Goal: Task Accomplishment & Management: Manage account settings

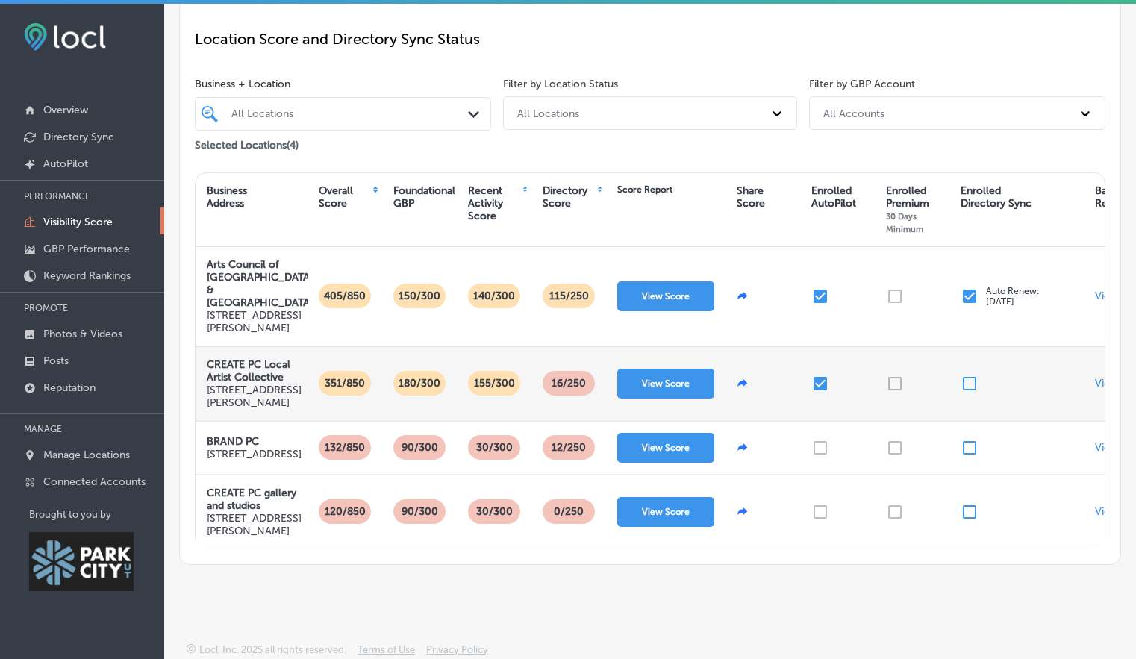
scroll to position [181, 0]
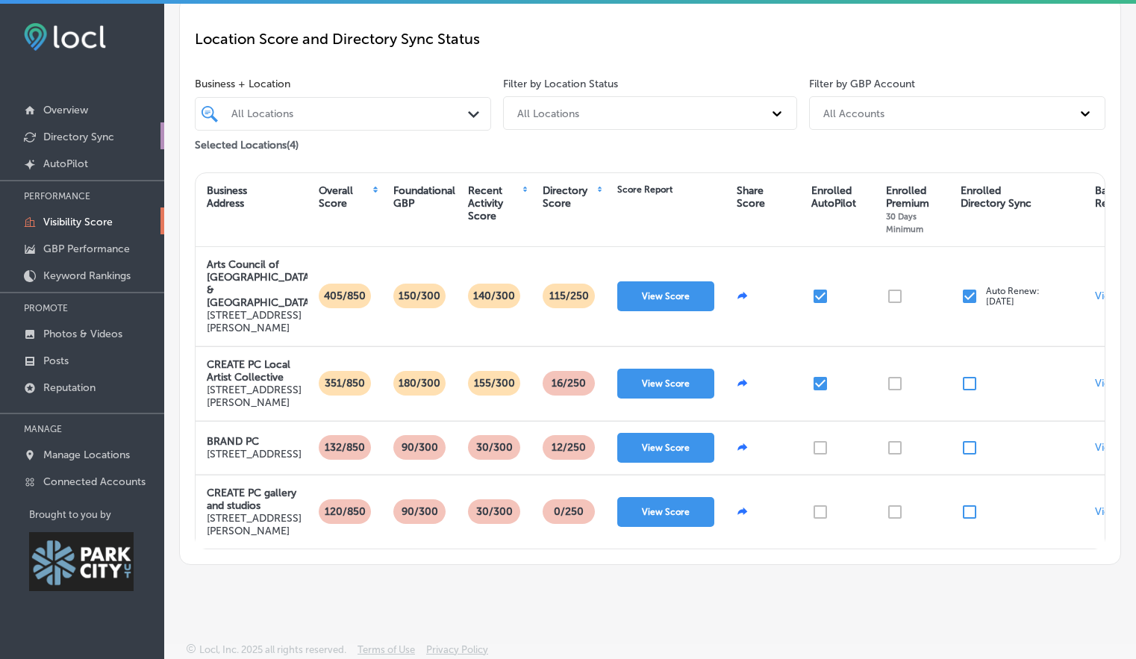
click at [66, 133] on p "Directory Sync" at bounding box center [78, 137] width 71 height 13
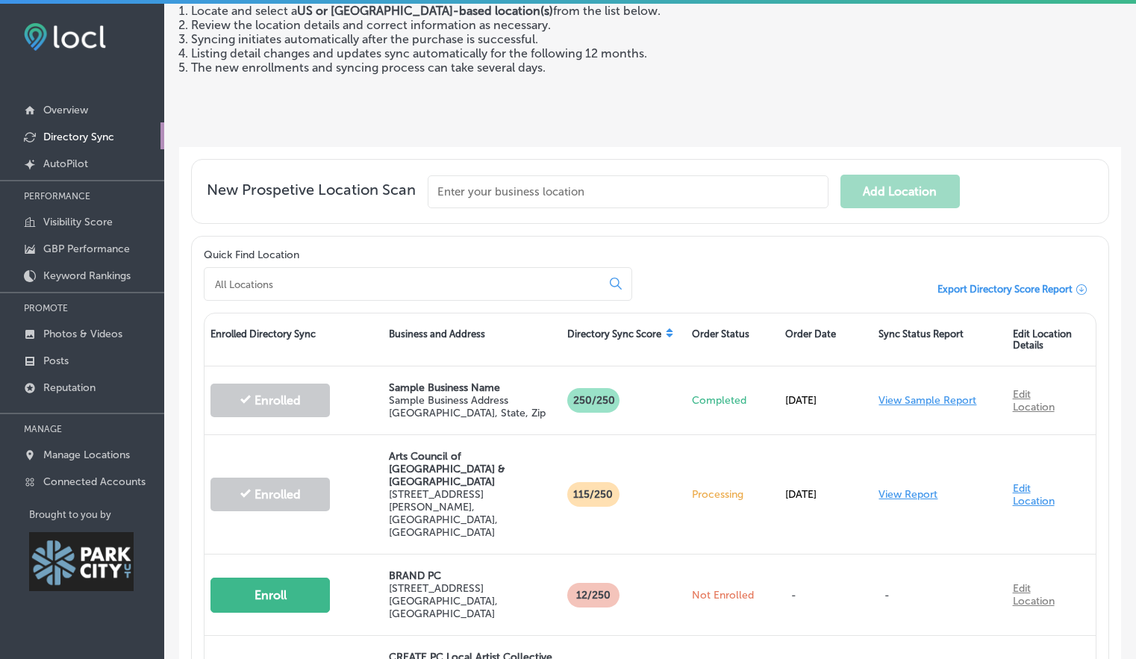
scroll to position [368, 0]
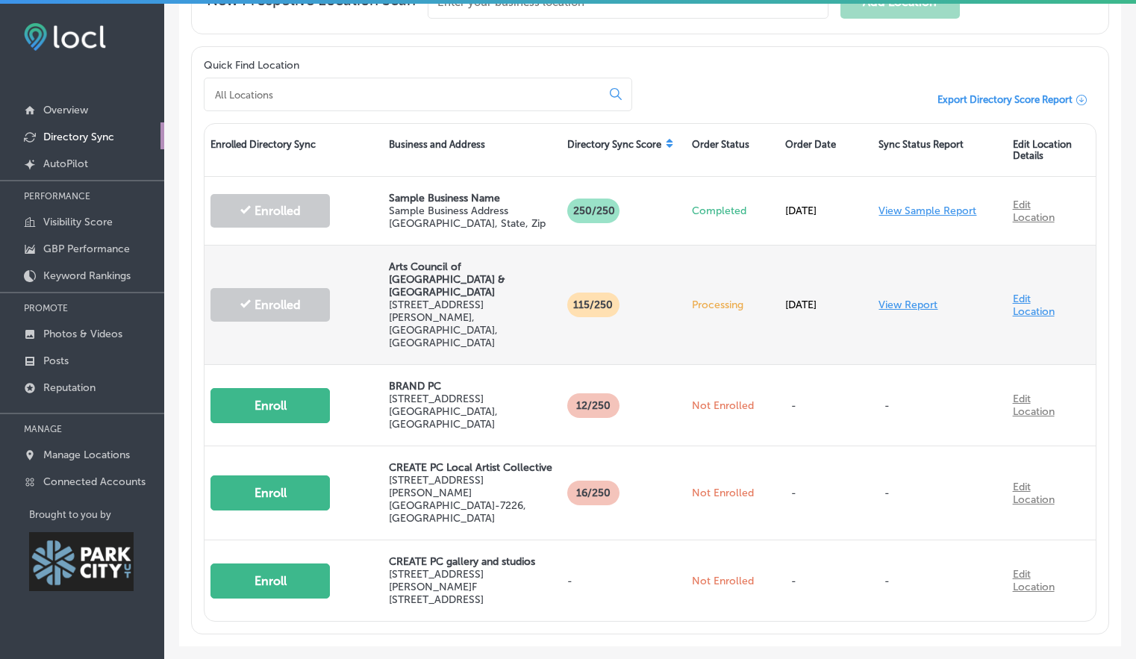
click at [1014, 293] on link "Edit Location" at bounding box center [1034, 305] width 42 height 25
select select "US"
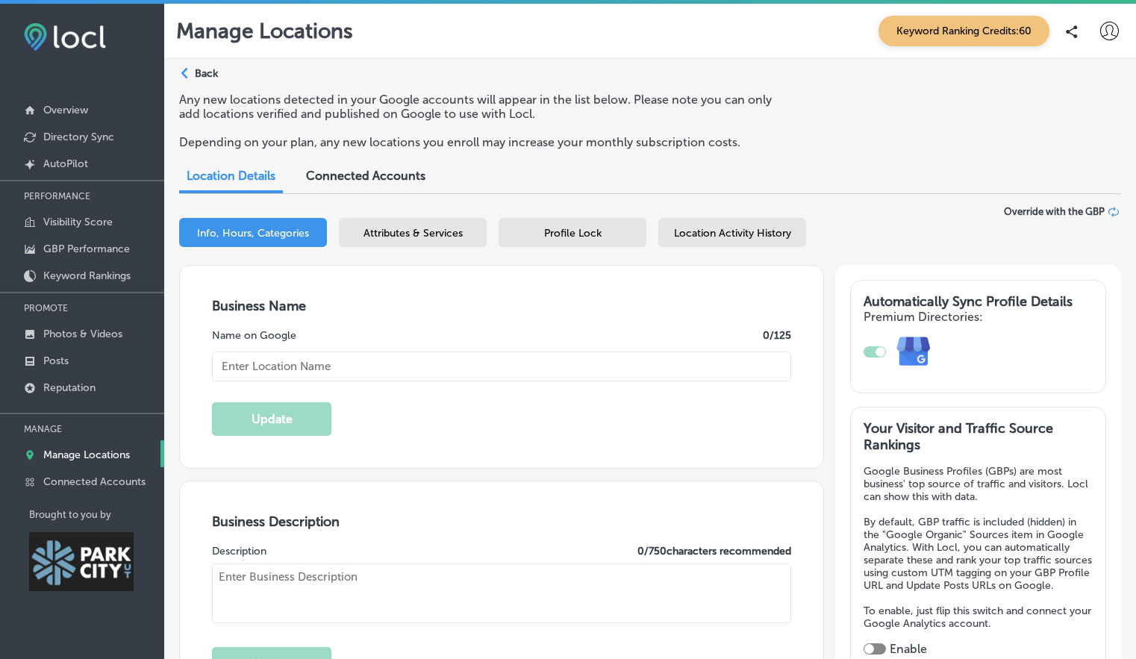
type textarea "The Arts Council of Park City & Summit County champions creative vitality by co…"
type input "Arts Council of [GEOGRAPHIC_DATA] & [GEOGRAPHIC_DATA]"
type input "[STREET_ADDRESS][PERSON_NAME]"
type input "[GEOGRAPHIC_DATA]"
type input "84060"
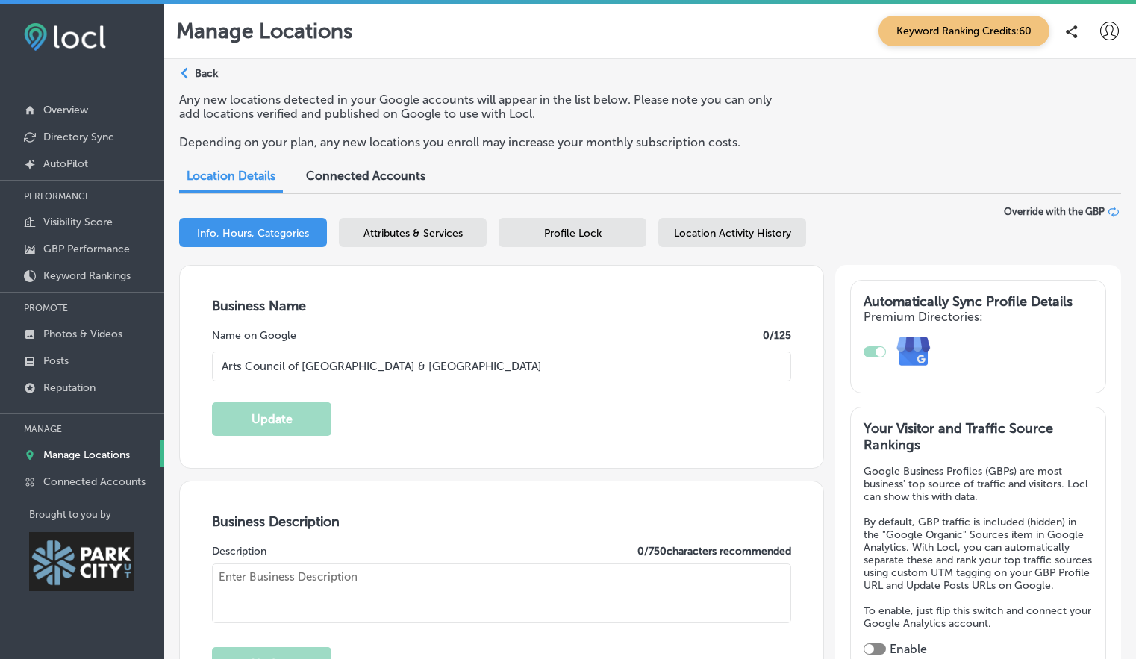
type input "US"
type input "[URL][DOMAIN_NAME]"
checkbox input "true"
type textarea "The Arts Council of Park City & Summit County champions creative vitality by co…"
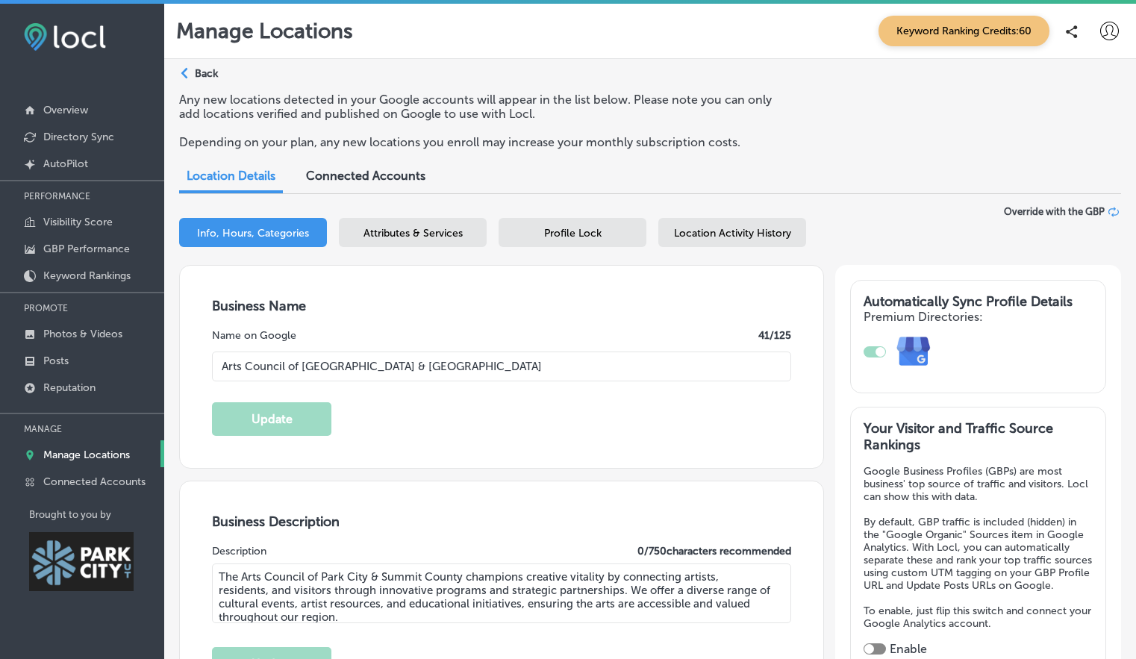
type input "[PHONE_NUMBER]"
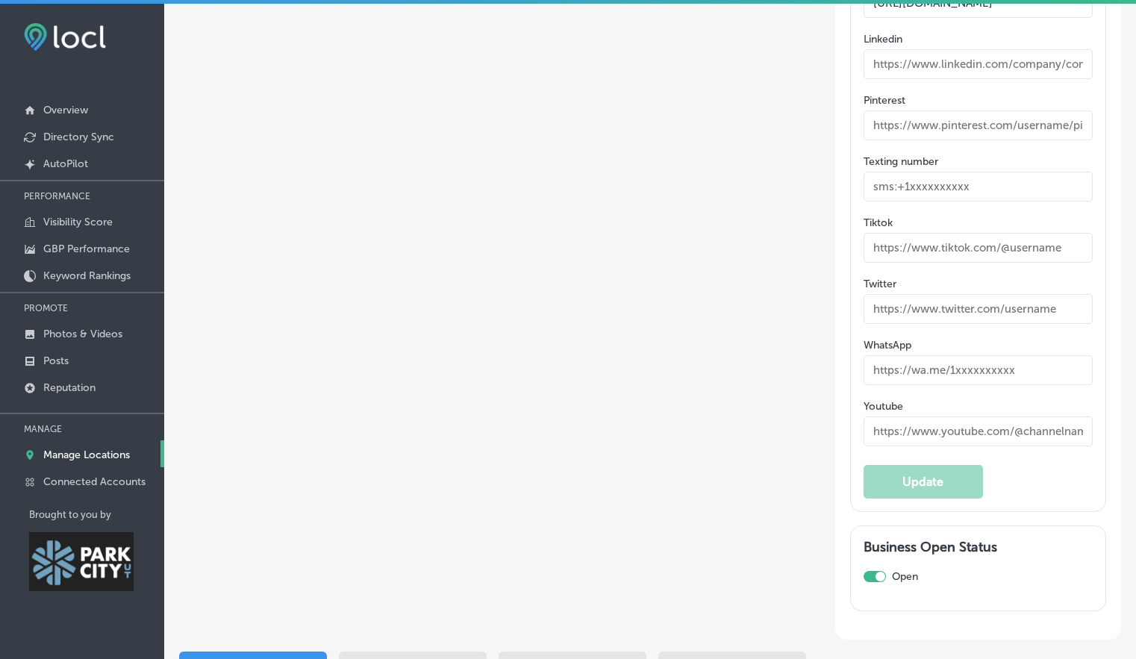
scroll to position [2532, 0]
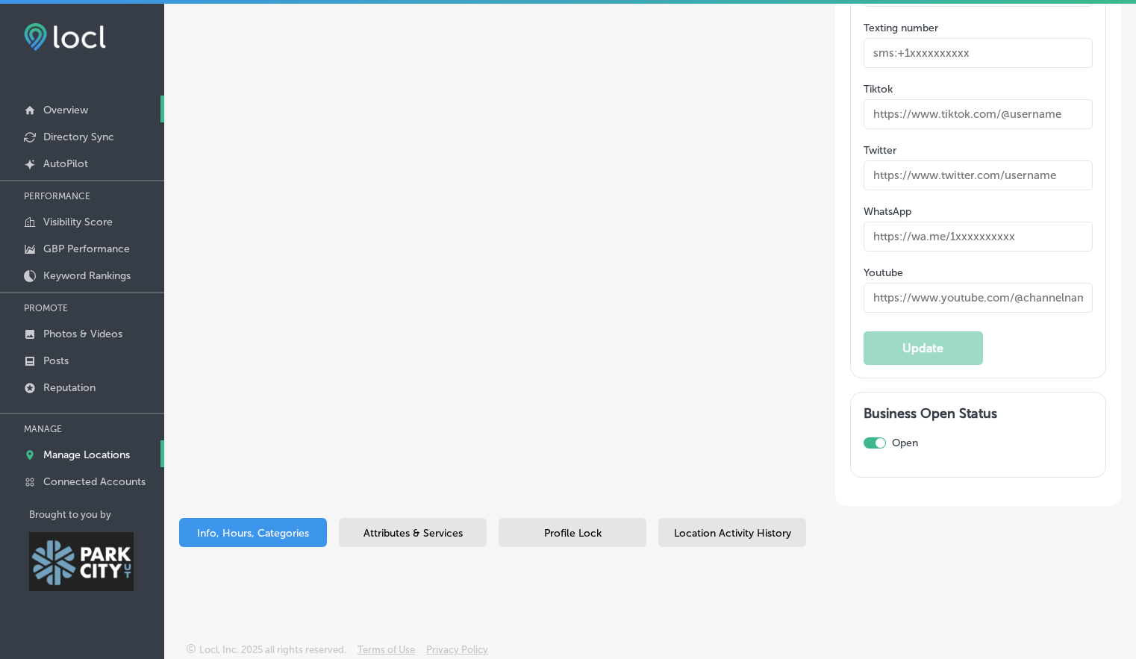
click at [100, 113] on link "Overview" at bounding box center [82, 109] width 164 height 27
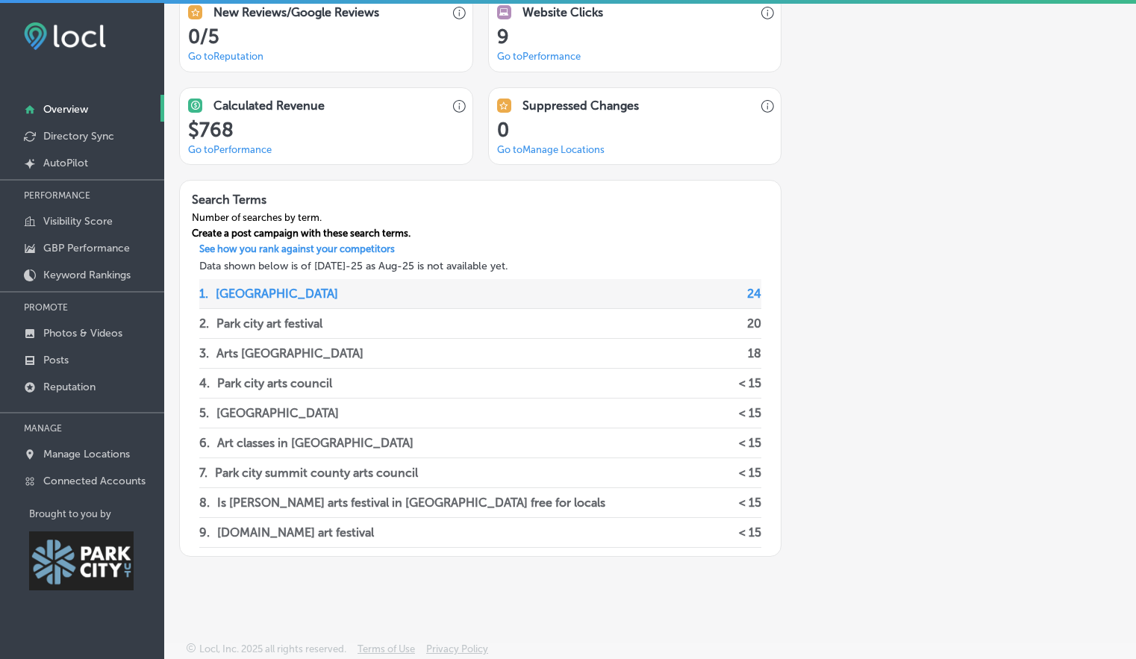
scroll to position [4, 0]
